Goal: Task Accomplishment & Management: Complete application form

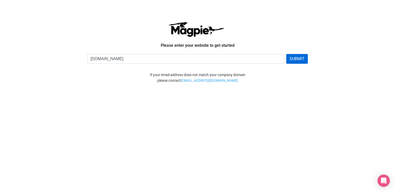
type input "www.tripowa.com"
click at [298, 57] on button "SUBMIT" at bounding box center [297, 59] width 22 height 10
